Goal: Find specific page/section

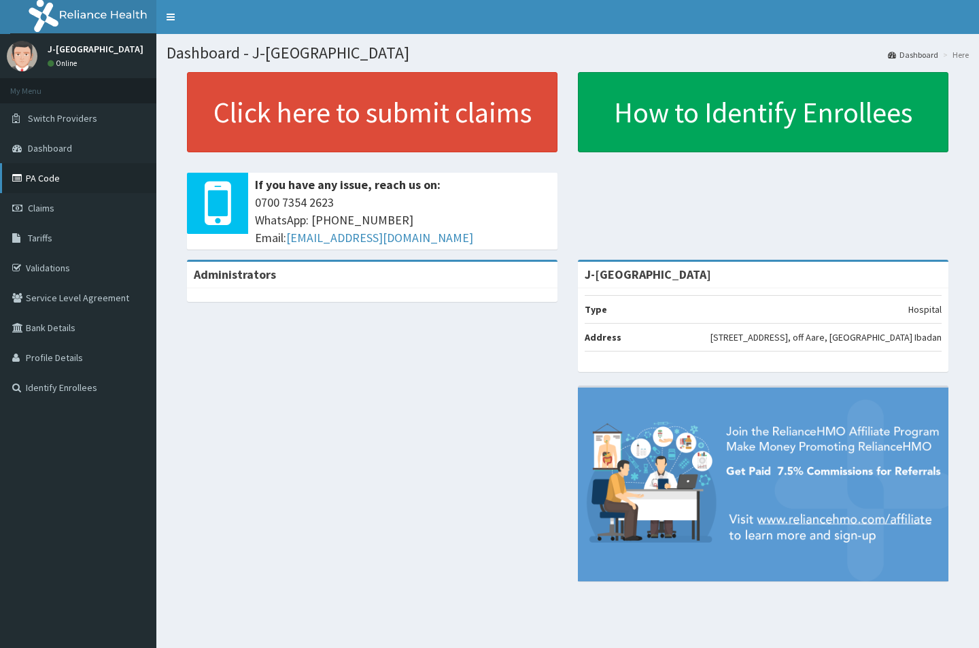
click at [50, 181] on link "PA Code" at bounding box center [78, 178] width 156 height 30
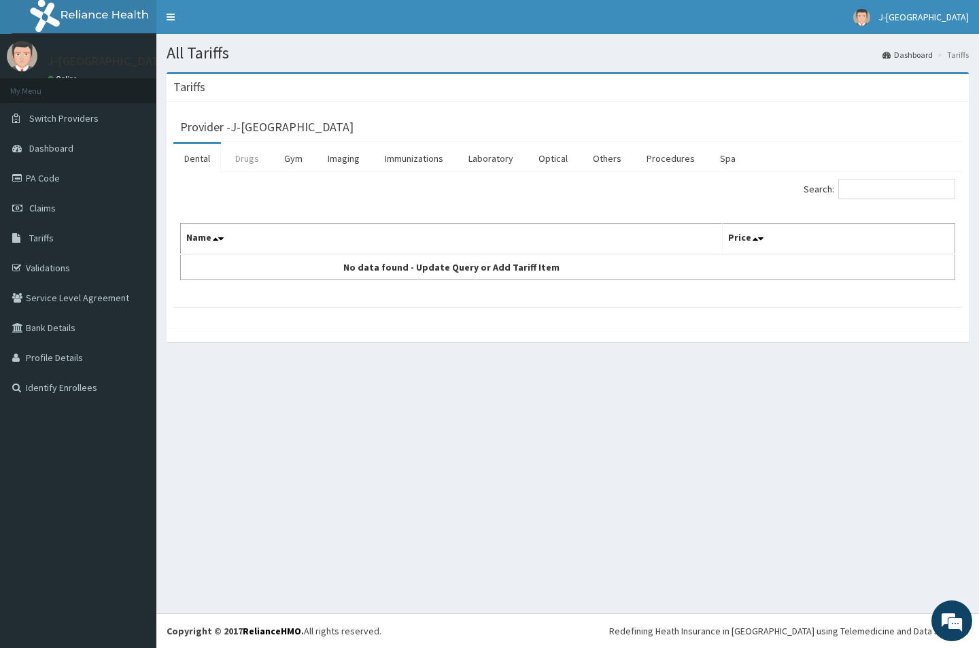
click at [255, 158] on link "Drugs" at bounding box center [247, 158] width 46 height 29
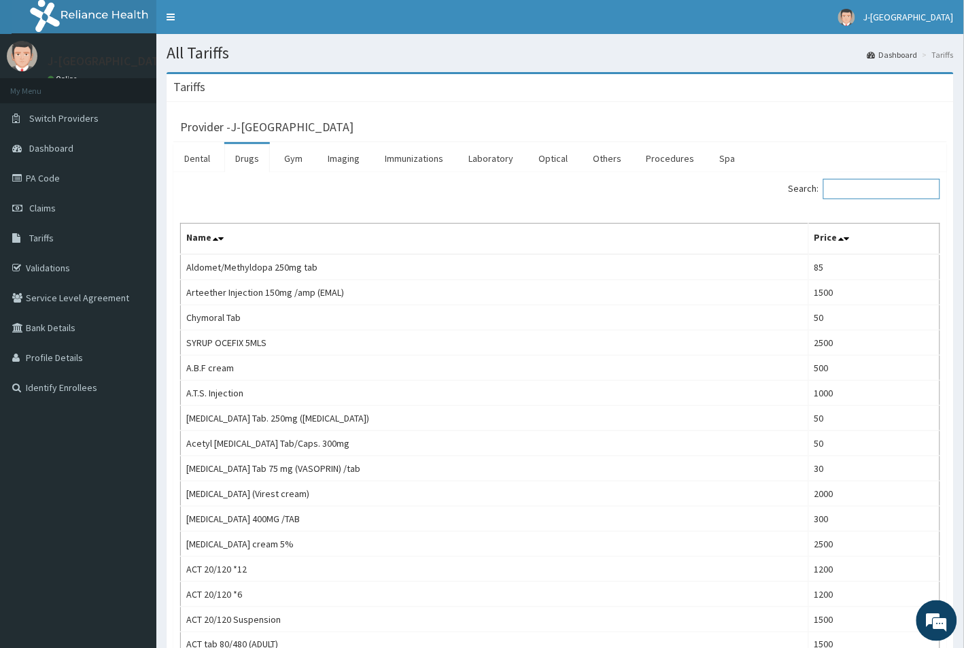
click at [875, 198] on input "Search:" at bounding box center [881, 189] width 117 height 20
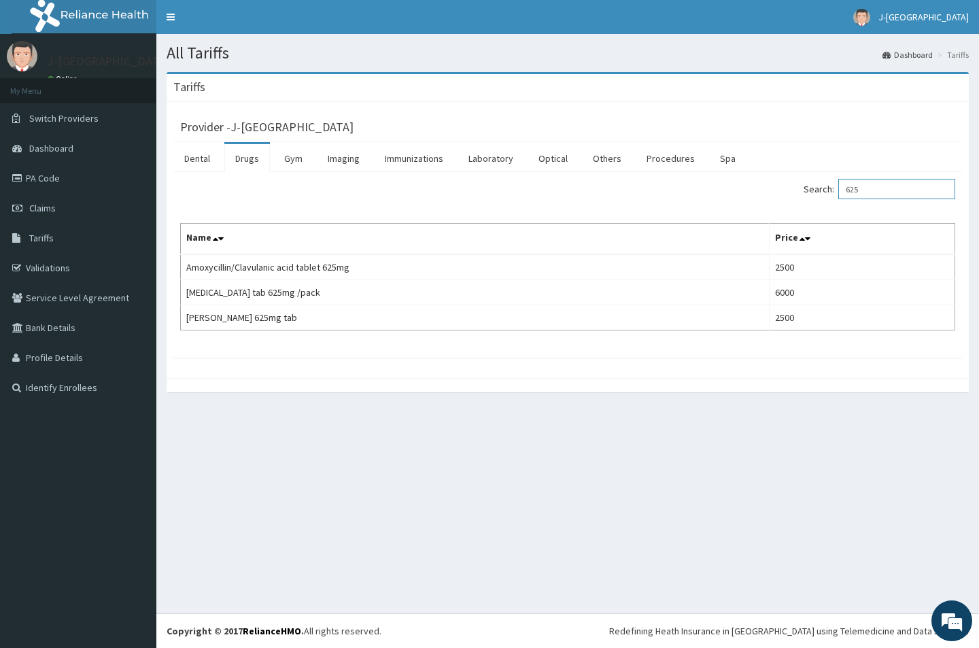
type input "625"
